Goal: Navigation & Orientation: Find specific page/section

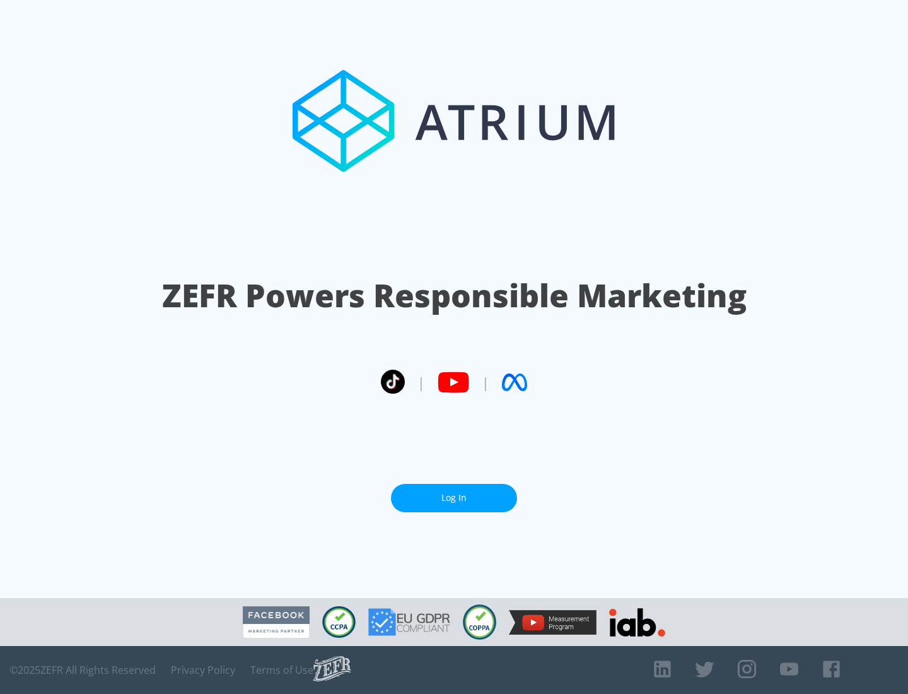
click at [454, 498] on link "Log In" at bounding box center [454, 498] width 126 height 28
